Goal: Information Seeking & Learning: Learn about a topic

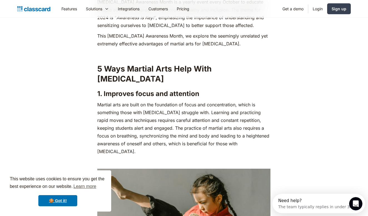
scroll to position [723, 0]
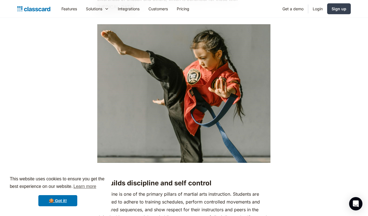
scroll to position [862, 0]
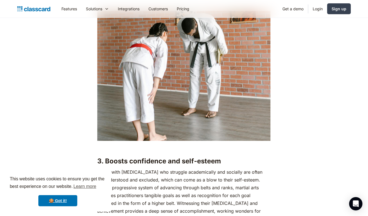
scroll to position [1335, 0]
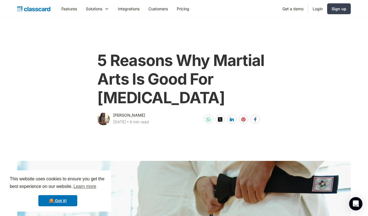
click at [39, 7] on img "home" at bounding box center [33, 9] width 33 height 8
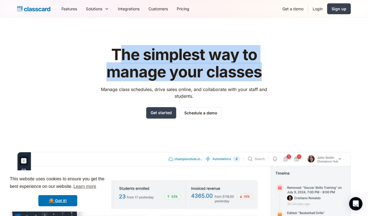
drag, startPoint x: 118, startPoint y: 53, endPoint x: 265, endPoint y: 78, distance: 149.8
click at [265, 78] on h1 "The simplest way to manage your classes" at bounding box center [184, 63] width 177 height 34
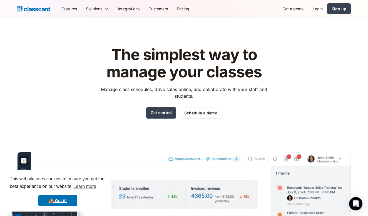
click at [81, 57] on div "The simplest way to manage your classes Manage class schedules, drive sales onl…" at bounding box center [184, 168] width 334 height 262
drag, startPoint x: 110, startPoint y: 53, endPoint x: 108, endPoint y: 43, distance: 9.9
click at [108, 43] on div "The simplest way to manage your classes Manage class schedules, drive sales onl…" at bounding box center [184, 168] width 334 height 262
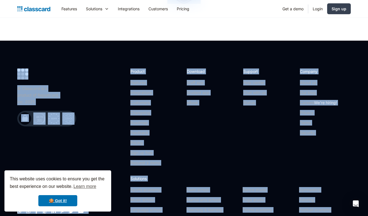
scroll to position [1867, 0]
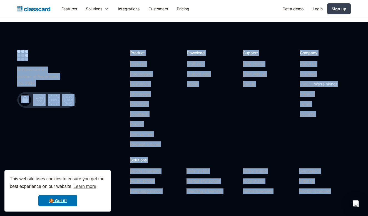
drag, startPoint x: 111, startPoint y: 31, endPoint x: 366, endPoint y: 223, distance: 319.3
copy body "The simplest way to manage your classes Manage class schedules, drive sales onl…"
